Goal: Transaction & Acquisition: Purchase product/service

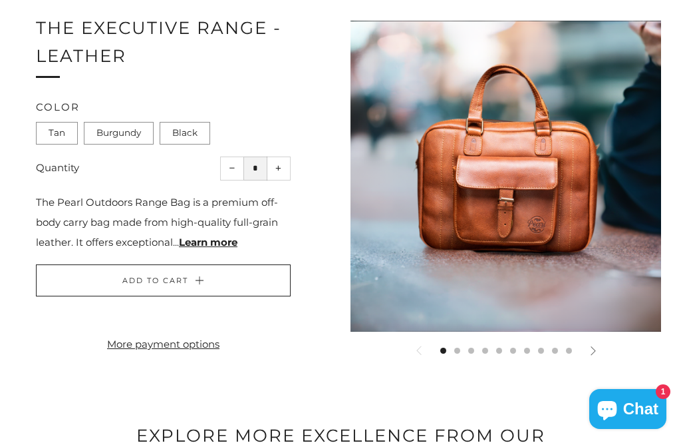
scroll to position [1674, 0]
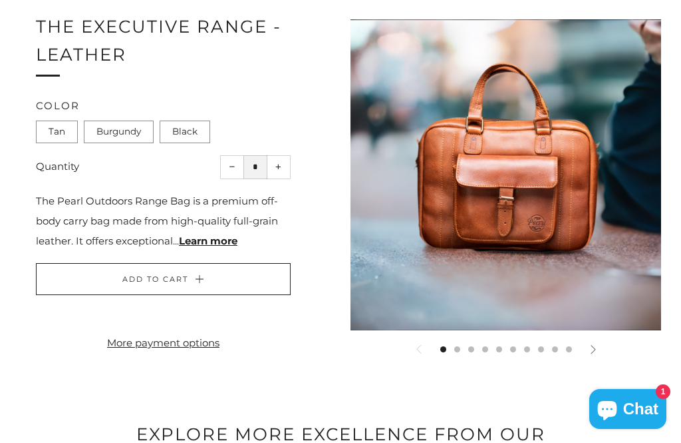
click at [108, 129] on label "Burgundy" at bounding box center [119, 131] width 70 height 23
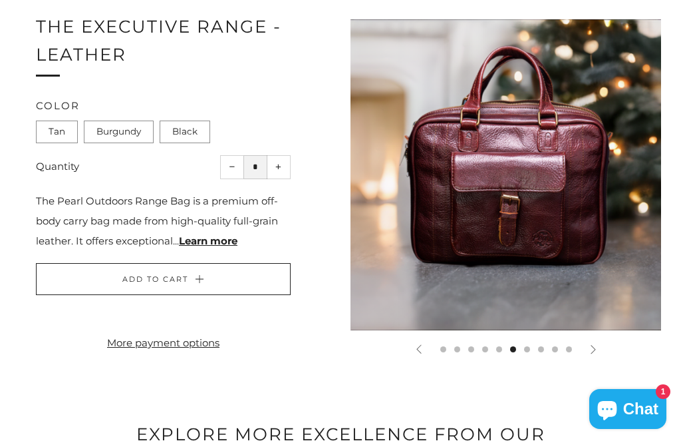
click at [51, 134] on label "Tan" at bounding box center [57, 131] width 42 height 23
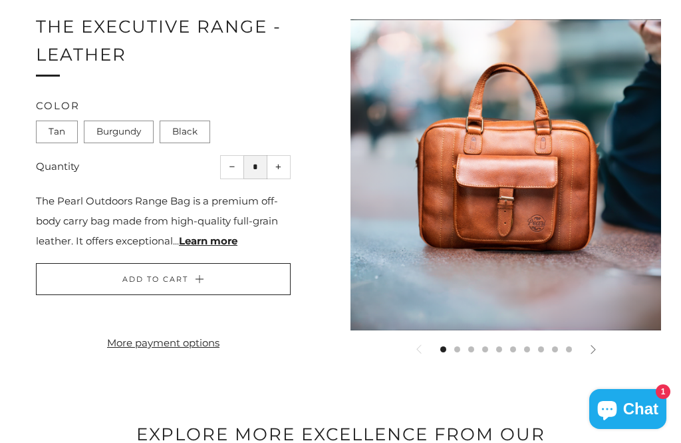
click at [126, 128] on label "Burgundy" at bounding box center [119, 131] width 70 height 23
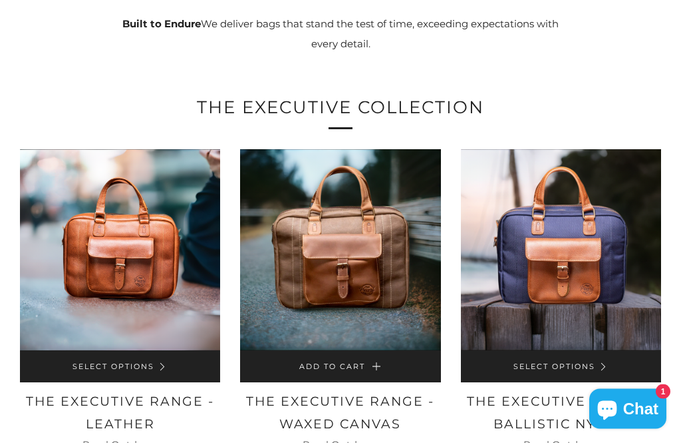
scroll to position [564, 0]
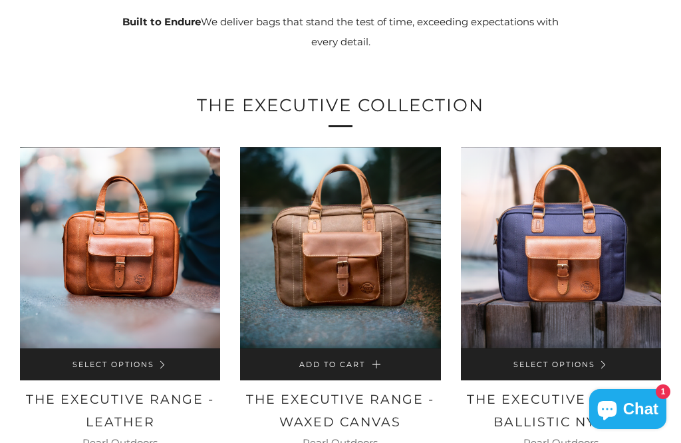
click at [148, 362] on link "Select Options" at bounding box center [120, 364] width 200 height 32
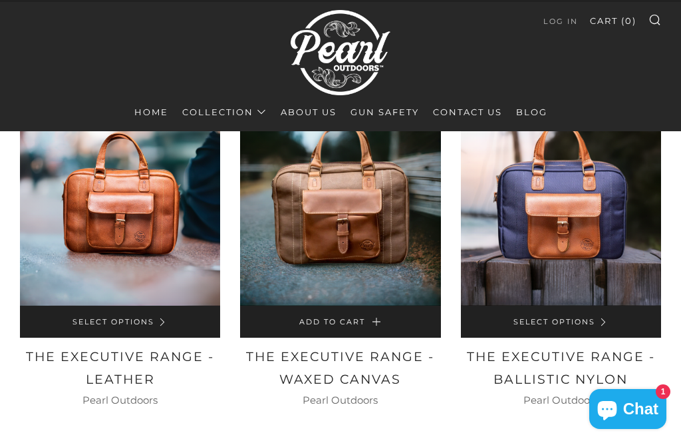
scroll to position [0, 0]
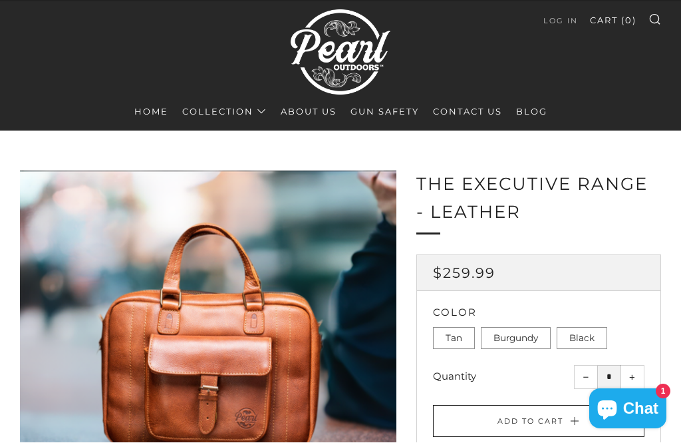
scroll to position [71, 0]
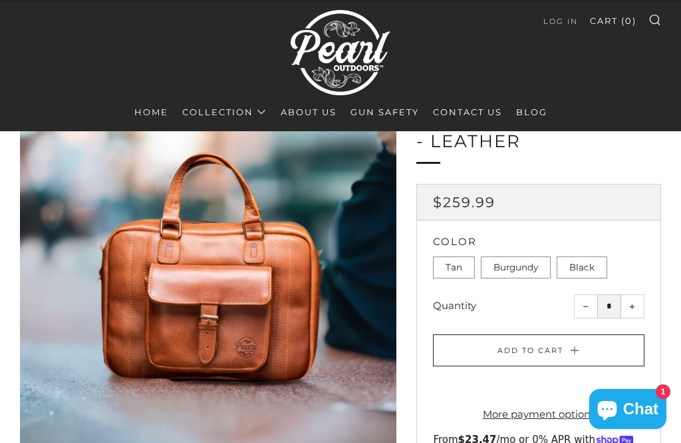
click at [508, 274] on label "Burgundy" at bounding box center [516, 267] width 70 height 23
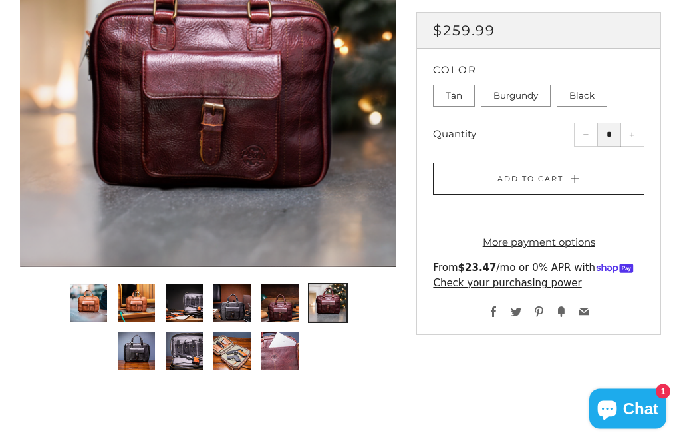
scroll to position [283, 0]
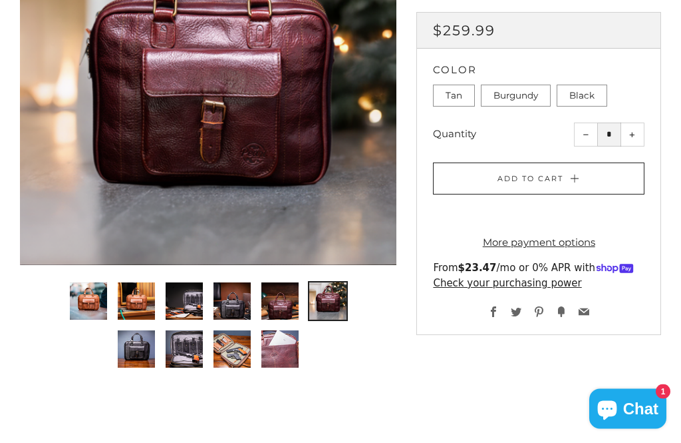
click at [178, 307] on img "3 of 10" at bounding box center [184, 301] width 37 height 37
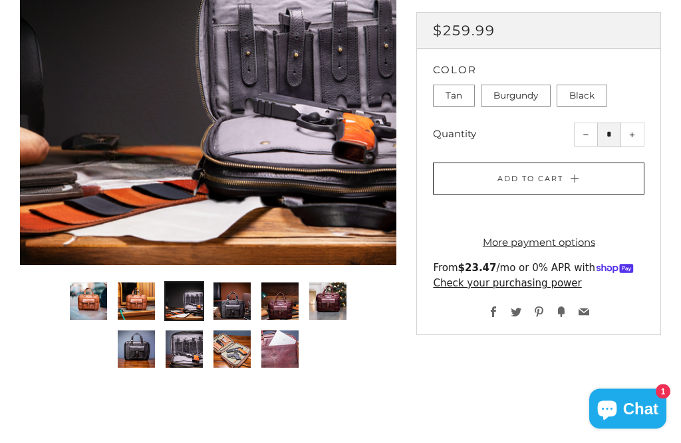
scroll to position [283, 0]
click at [226, 295] on img "4 of 10" at bounding box center [232, 300] width 37 height 37
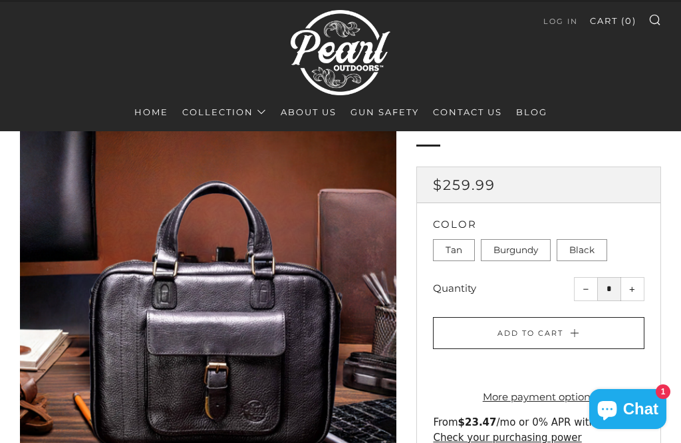
scroll to position [85, 0]
